Goal: Transaction & Acquisition: Purchase product/service

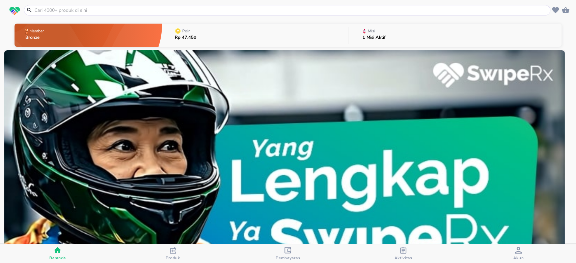
click at [119, 9] on input "text" at bounding box center [291, 10] width 515 height 7
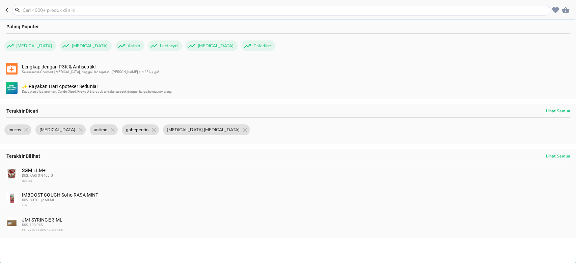
paste input "Brixa"
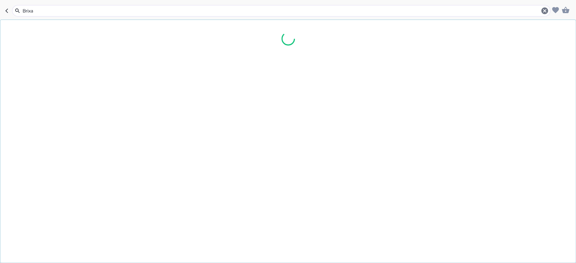
type input "Brixa"
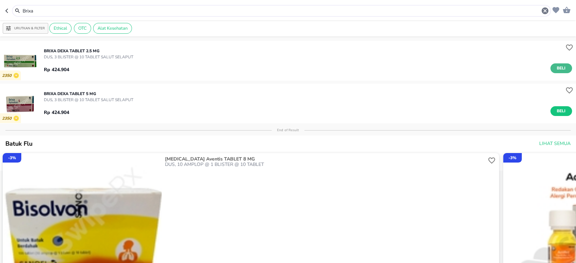
click at [556, 69] on span "Beli" at bounding box center [561, 68] width 11 height 7
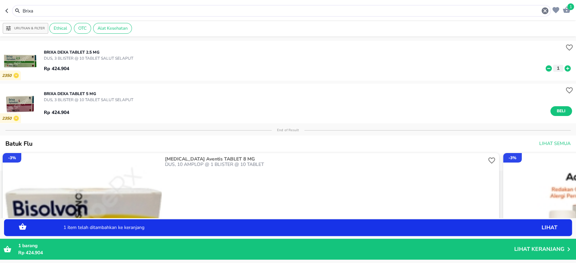
click at [8, 9] on icon "button" at bounding box center [7, 10] width 5 height 5
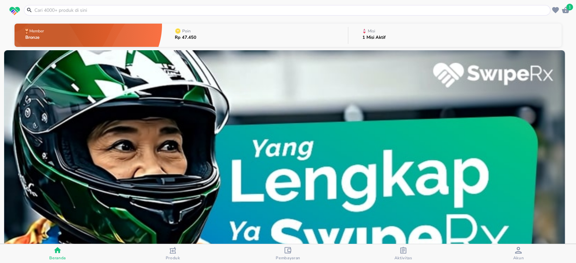
click at [104, 9] on input "text" at bounding box center [291, 10] width 515 height 7
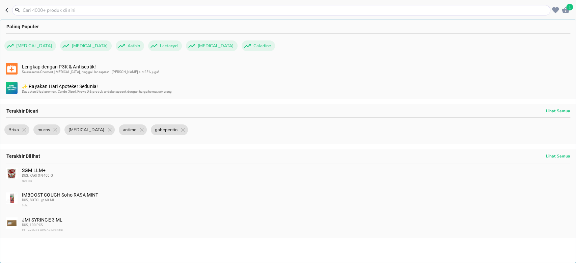
paste input "[MEDICAL_DATA]"
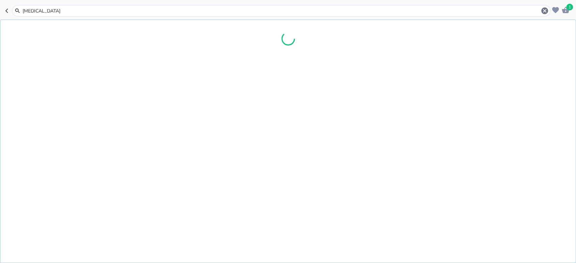
type input "[MEDICAL_DATA]"
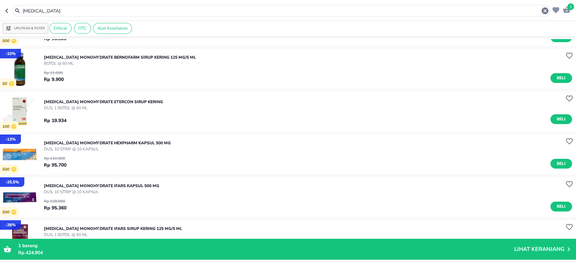
scroll to position [90, 0]
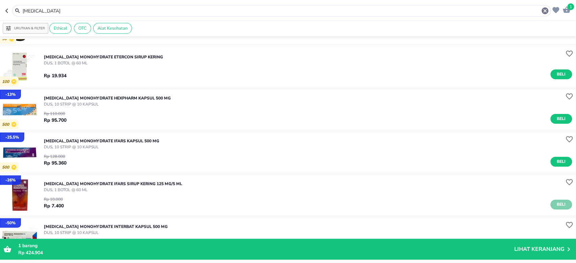
click at [556, 204] on span "Beli" at bounding box center [561, 204] width 11 height 7
click at [565, 205] on icon at bounding box center [568, 206] width 6 height 6
click at [565, 204] on icon at bounding box center [568, 206] width 6 height 6
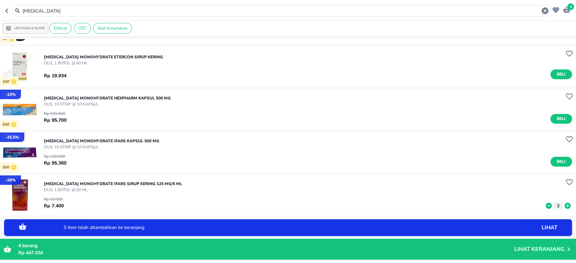
click at [9, 7] on button "button" at bounding box center [8, 10] width 7 height 11
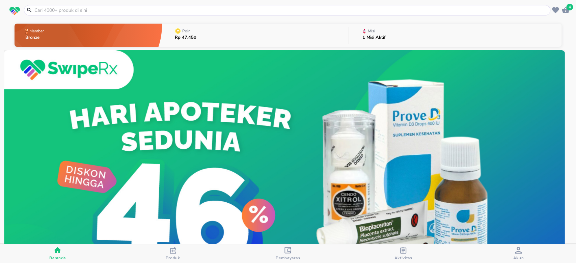
click at [136, 8] on input "text" at bounding box center [291, 10] width 515 height 7
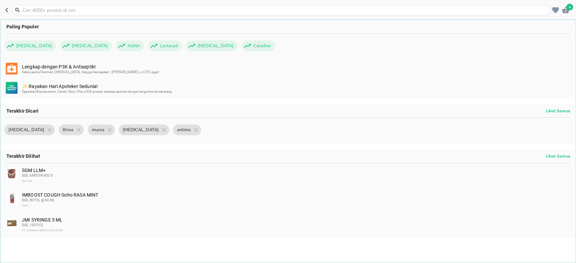
paste input "Counterpain"
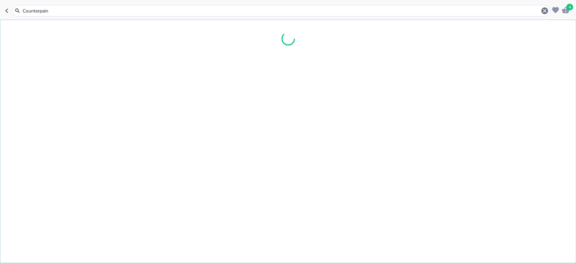
type input "Counterpain"
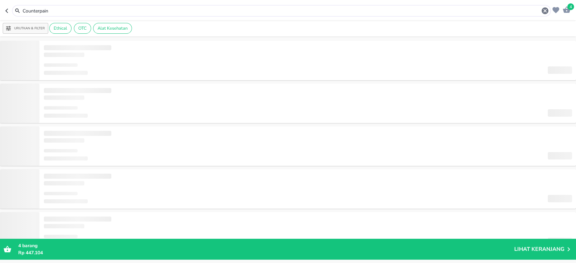
click at [7, 11] on icon "button" at bounding box center [7, 10] width 5 height 5
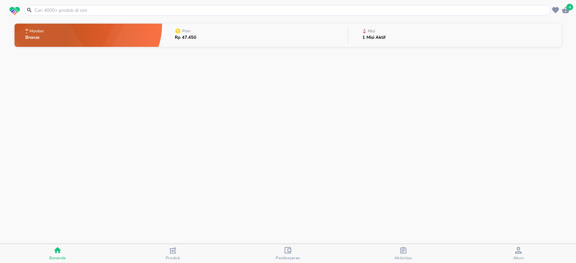
click at [78, 11] on input "text" at bounding box center [291, 10] width 515 height 7
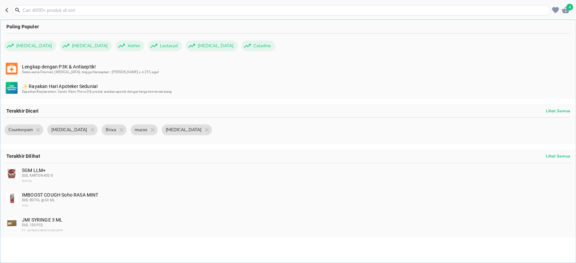
paste input "Counterpain"
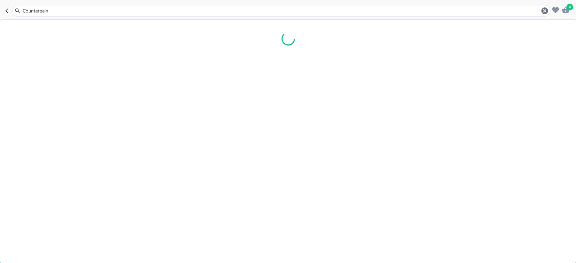
type input "Counterpain"
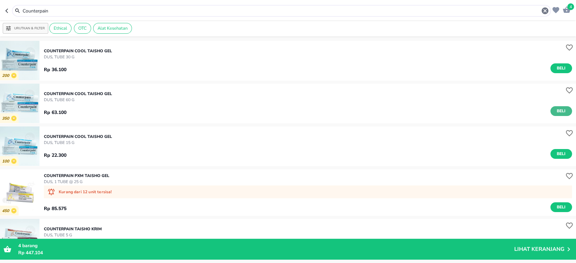
click at [556, 108] on span "Beli" at bounding box center [561, 111] width 11 height 7
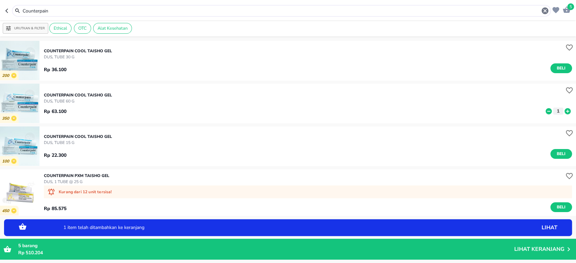
click at [565, 108] on icon at bounding box center [568, 111] width 9 height 7
click at [569, 6] on span "6" at bounding box center [571, 6] width 7 height 7
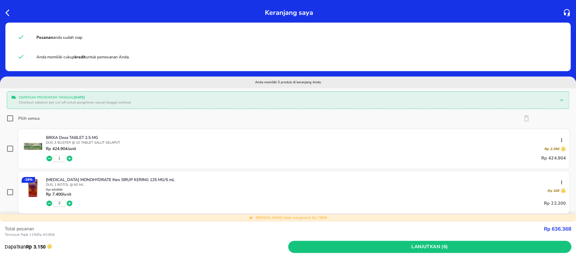
click at [6, 11] on icon "button" at bounding box center [9, 13] width 8 height 8
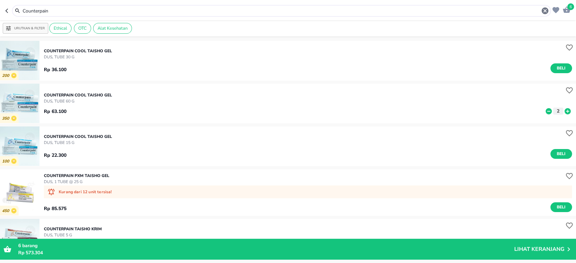
click at [568, 9] on icon "button" at bounding box center [566, 9] width 7 height 6
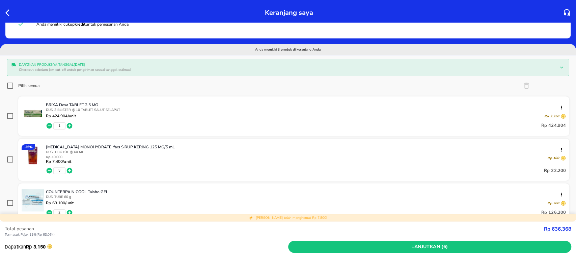
scroll to position [45, 0]
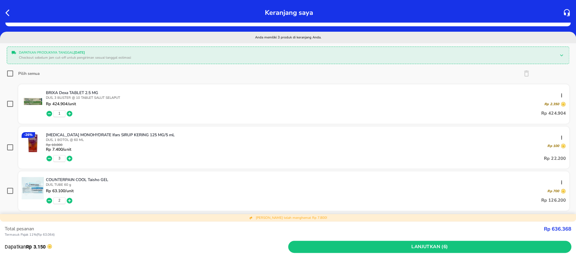
click at [11, 71] on input "Pilih semua" at bounding box center [10, 73] width 7 height 7
checkbox input "true"
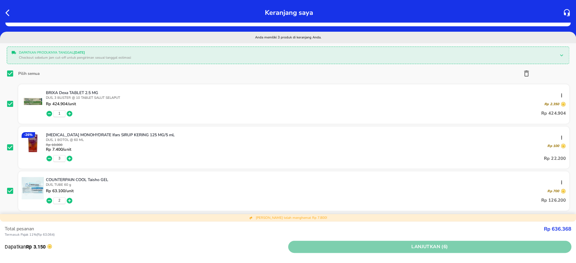
click at [355, 248] on span "Lanjutkan (6)" at bounding box center [430, 247] width 278 height 8
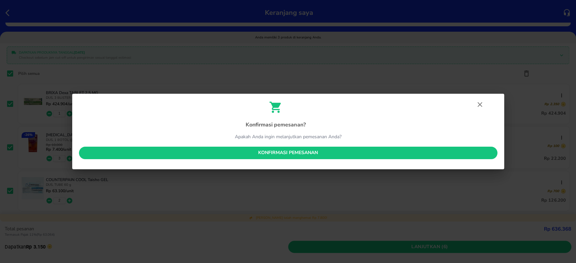
click at [284, 150] on span "Konfirmasi pemesanan" at bounding box center [288, 153] width 408 height 8
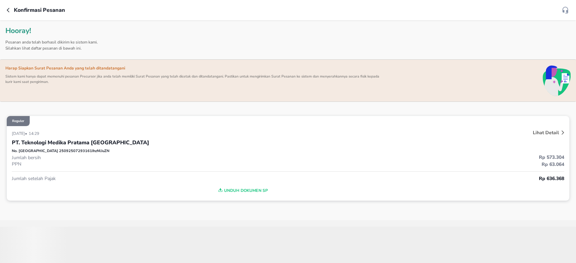
click at [9, 10] on icon "button" at bounding box center [9, 9] width 5 height 5
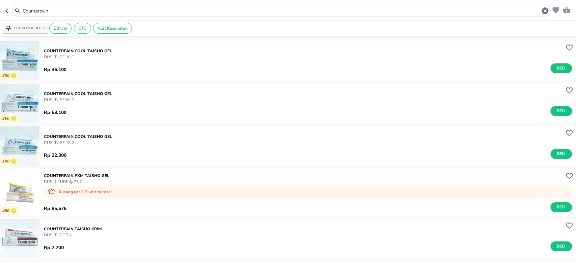
click at [9, 9] on icon "button" at bounding box center [7, 10] width 5 height 5
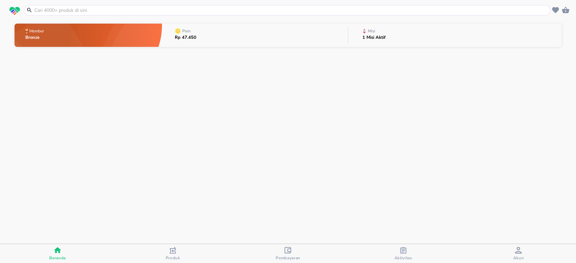
click at [405, 258] on span "Aktivitas" at bounding box center [403, 258] width 18 height 5
